Goal: Check status

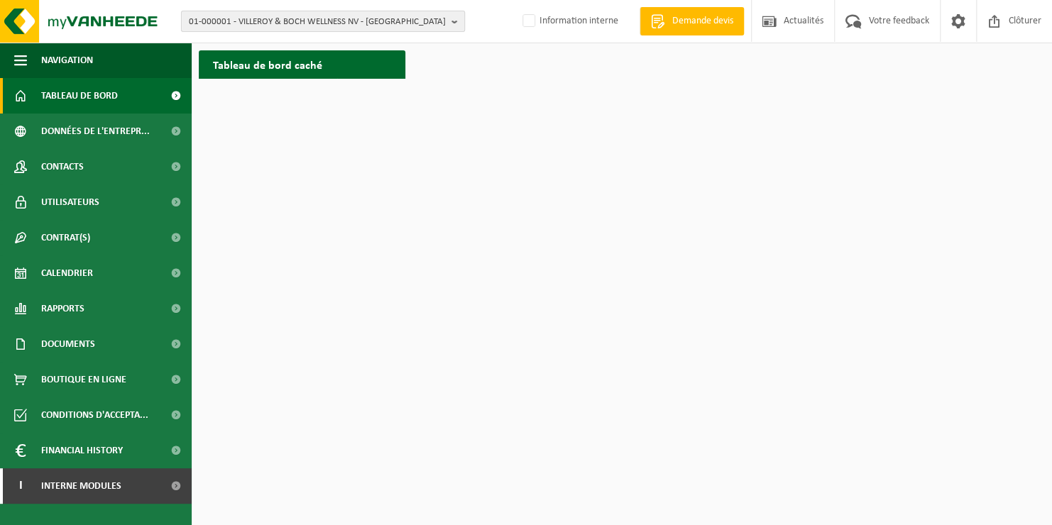
click at [251, 23] on span "01-000001 - VILLEROY & BOCH WELLNESS NV - ROESELARE" at bounding box center [317, 21] width 257 height 21
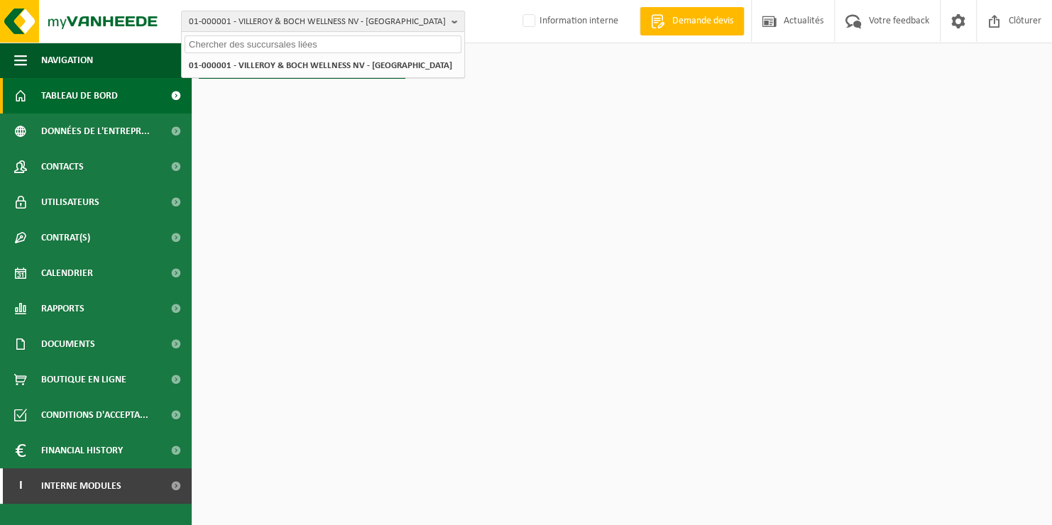
click at [253, 49] on input "text" at bounding box center [323, 44] width 277 height 18
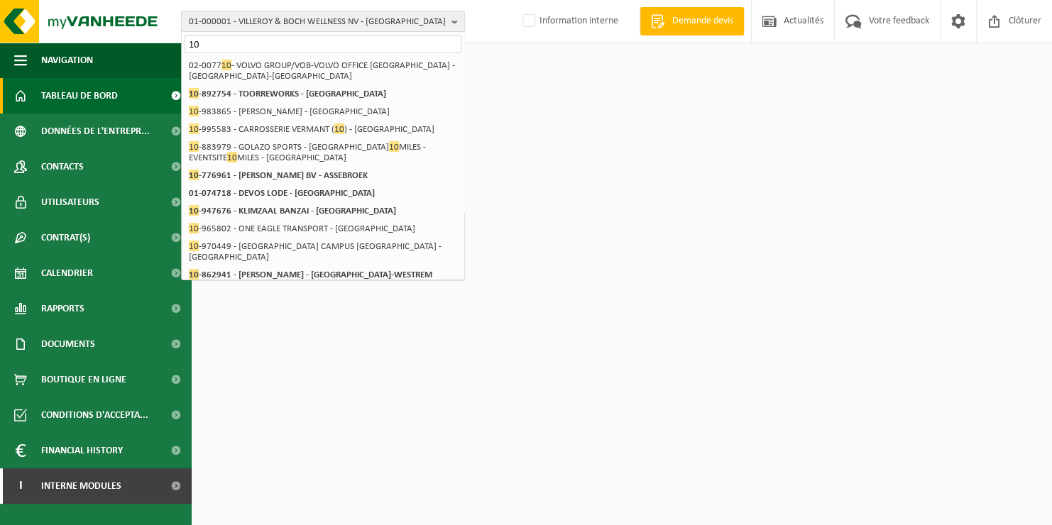
click at [255, 49] on input "10" at bounding box center [323, 44] width 277 height 18
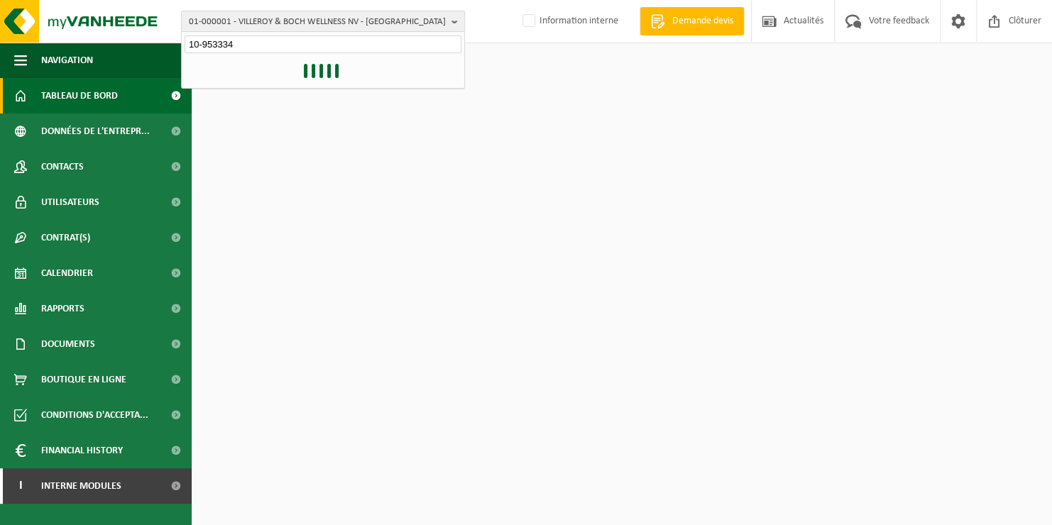
type input "10-953334"
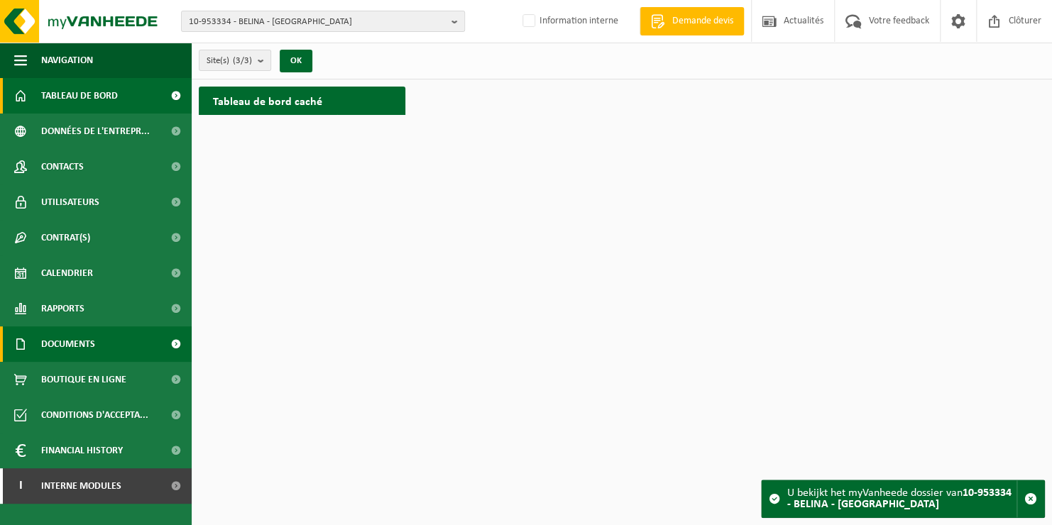
click at [71, 344] on span "Documents" at bounding box center [68, 343] width 54 height 35
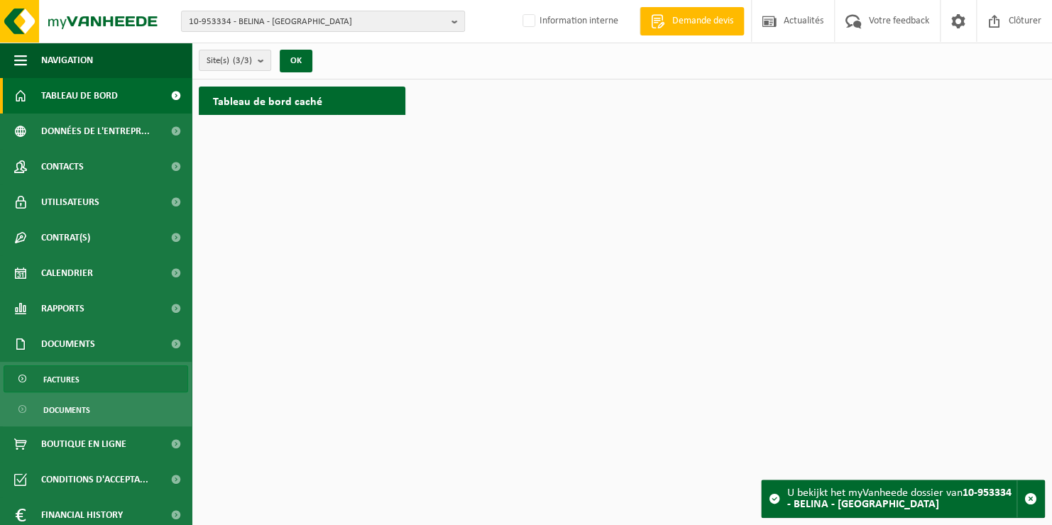
click at [65, 375] on span "Factures" at bounding box center [61, 379] width 36 height 27
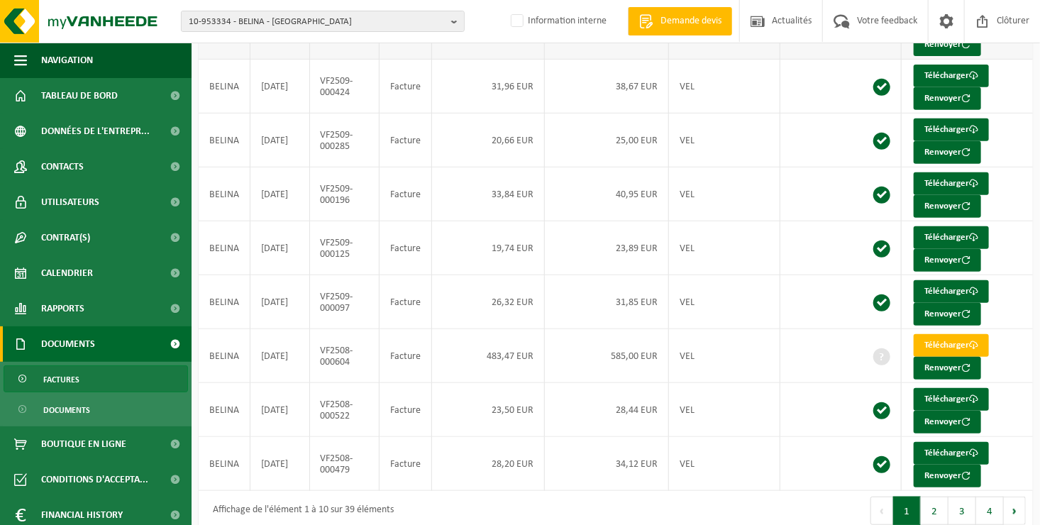
scroll to position [273, 0]
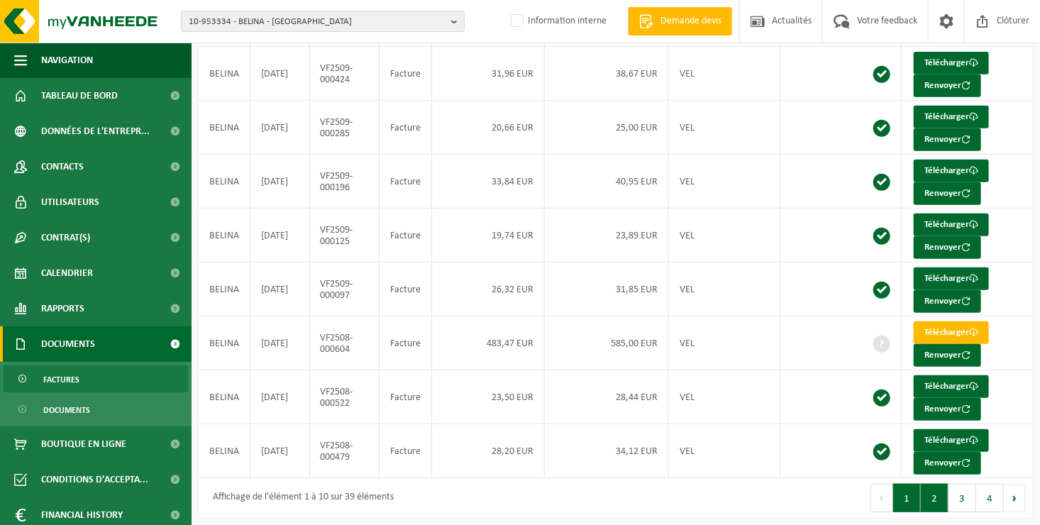
click at [938, 494] on button "2" at bounding box center [935, 498] width 28 height 28
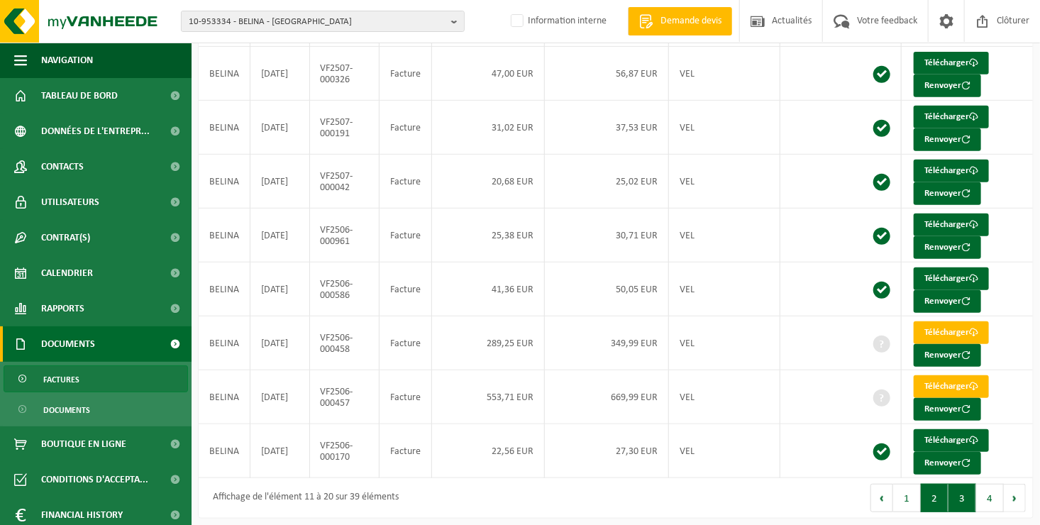
click at [960, 490] on button "3" at bounding box center [963, 498] width 28 height 28
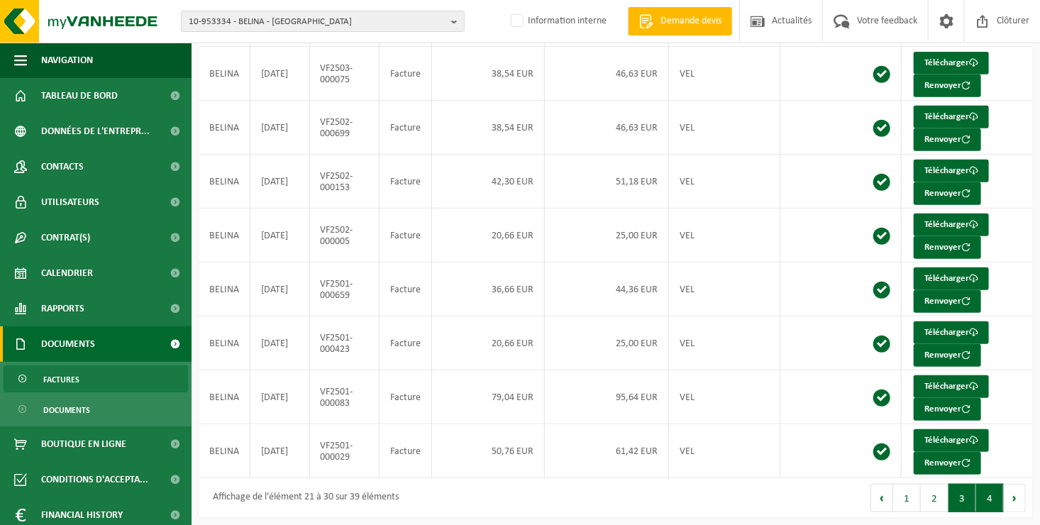
click at [994, 494] on button "4" at bounding box center [991, 498] width 28 height 28
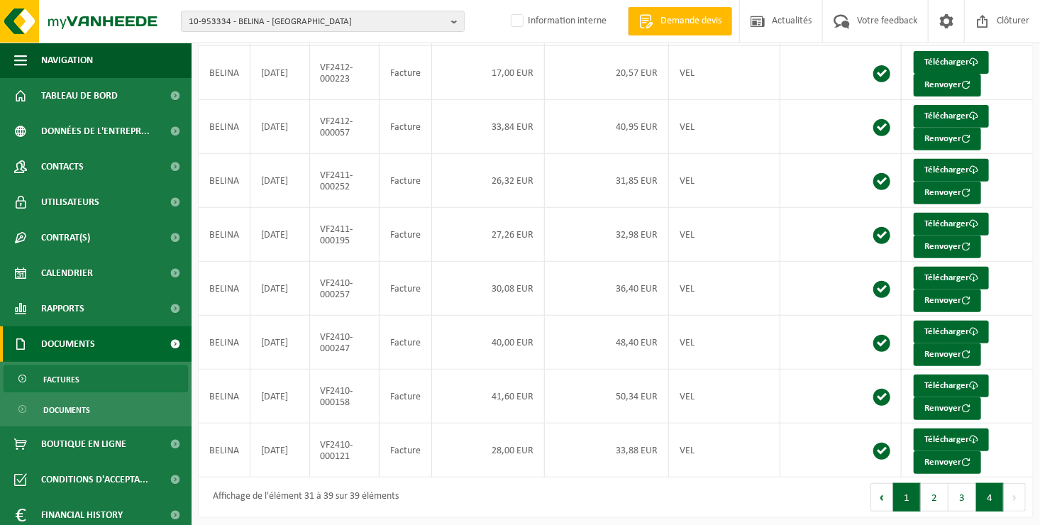
click at [911, 496] on button "1" at bounding box center [908, 497] width 28 height 28
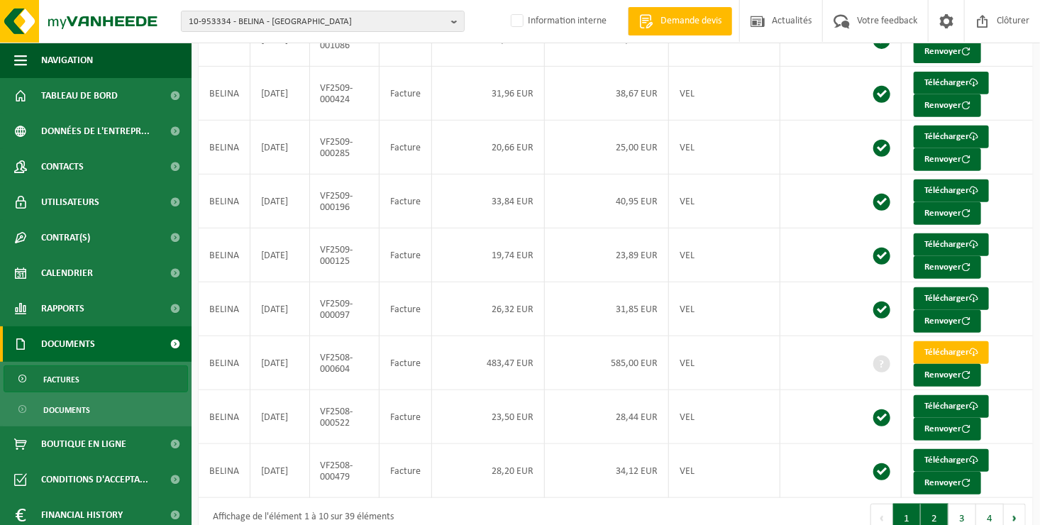
click at [939, 520] on button "2" at bounding box center [935, 518] width 28 height 28
click at [961, 512] on button "3" at bounding box center [963, 518] width 28 height 28
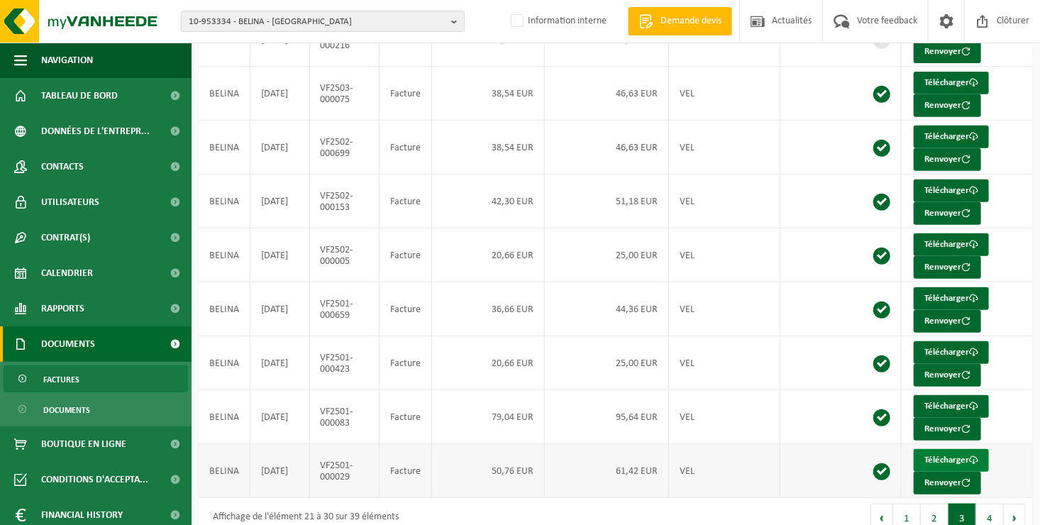
scroll to position [0, 0]
